Goal: Information Seeking & Learning: Learn about a topic

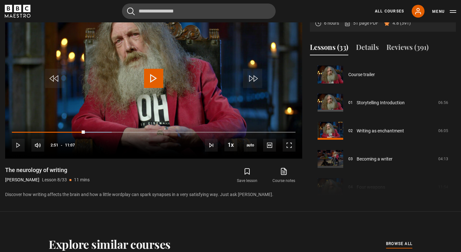
scroll to position [291, 0]
click at [158, 85] on span "Video Player" at bounding box center [153, 78] width 19 height 19
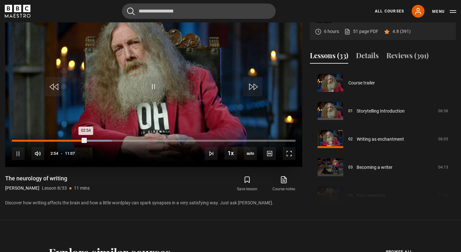
click at [14, 140] on div "00:05" at bounding box center [14, 141] width 1 height 2
click at [72, 142] on div "10s Skip Back 10 seconds Pause 10s Skip Forward 10 seconds Loaded : 7.50% 02:25…" at bounding box center [153, 150] width 297 height 36
click at [72, 139] on div "10s Skip Back 10 seconds Pause 10s Skip Forward 10 seconds Loaded : 8.25% 02:23…" at bounding box center [153, 150] width 297 height 36
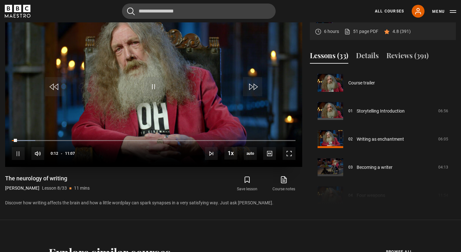
click at [73, 142] on div "10s Skip Back 10 seconds Pause 10s Skip Forward 10 seconds Loaded : 8.25% 02:23…" at bounding box center [153, 150] width 297 height 36
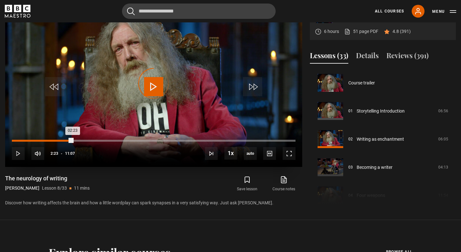
click at [72, 140] on div "Loaded : 9.00% 02:23 02:23" at bounding box center [153, 141] width 283 height 2
click at [86, 140] on div "Loaded : 0.00% 02:55 02:55" at bounding box center [153, 141] width 283 height 2
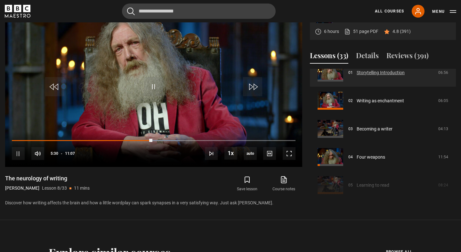
scroll to position [42, 0]
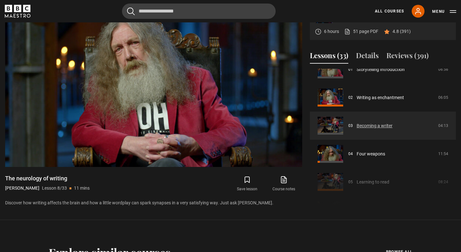
click at [356, 126] on link "Becoming a writer" at bounding box center [374, 126] width 36 height 7
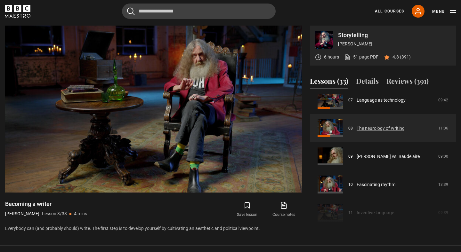
scroll to position [210, 0]
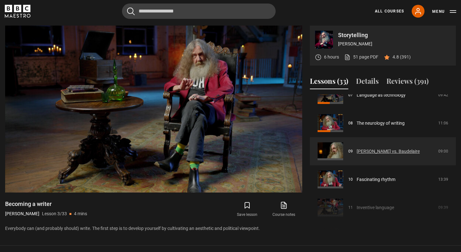
click at [362, 154] on link "[PERSON_NAME] vs. Baudelaire" at bounding box center [387, 151] width 63 height 7
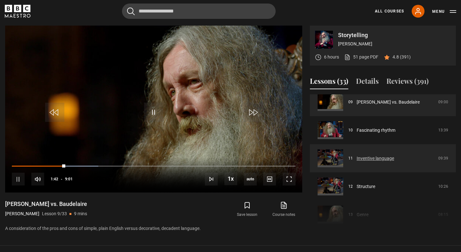
scroll to position [266, 0]
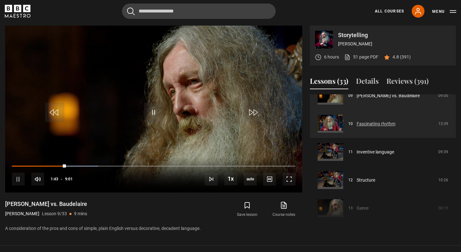
click at [356, 121] on link "Fascinating rhythm" at bounding box center [375, 124] width 39 height 7
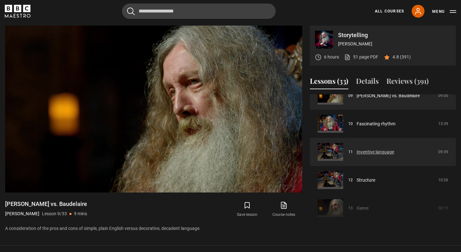
click at [376, 151] on link "Inventive language" at bounding box center [374, 152] width 37 height 7
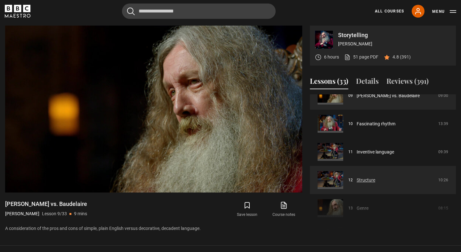
click at [361, 180] on link "Structure" at bounding box center [365, 180] width 19 height 7
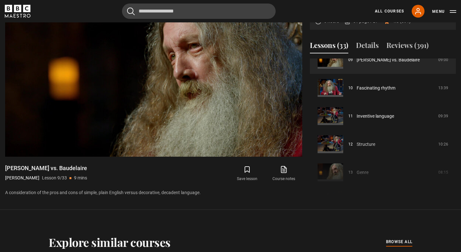
scroll to position [297, 0]
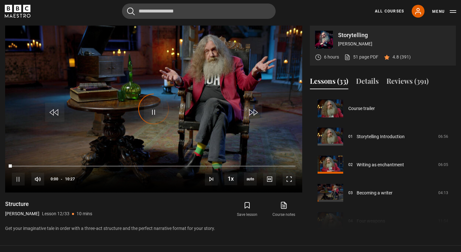
scroll to position [310, 0]
